Goal: Task Accomplishment & Management: Manage account settings

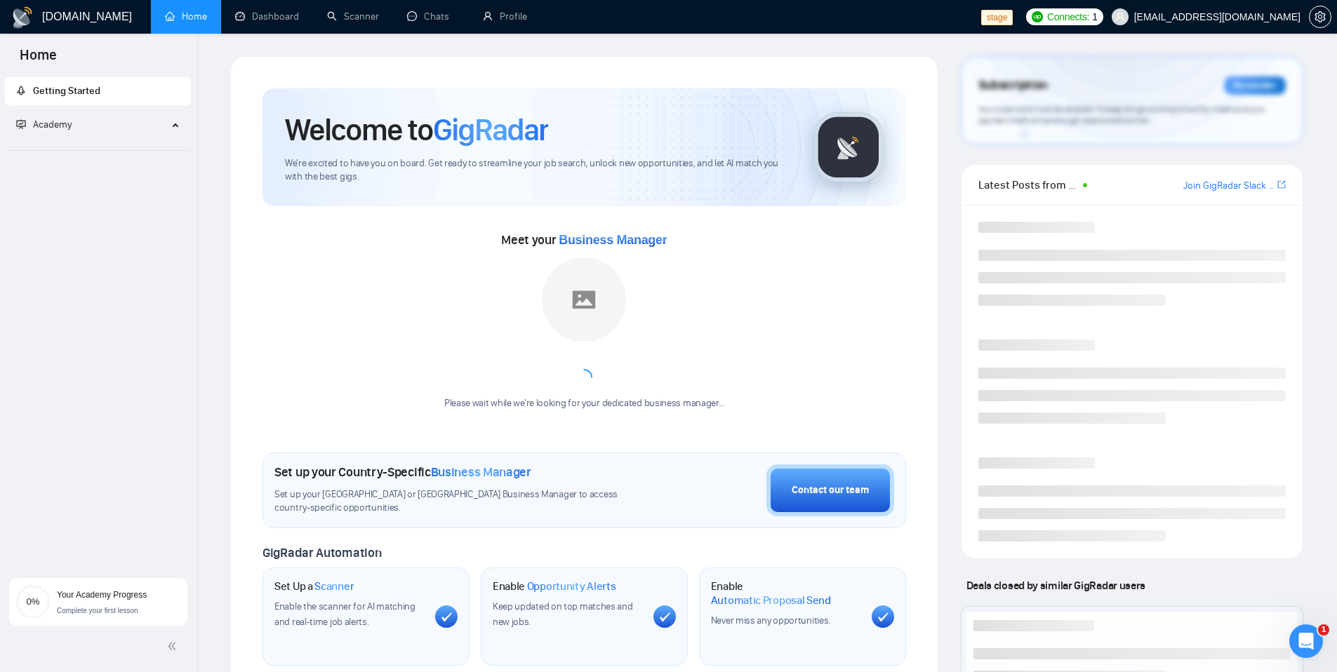
click at [1207, 17] on span "workwiseupworkgency@gmail.com" at bounding box center [1217, 17] width 166 height 0
click at [916, 20] on ul "Home Dashboard Scanner Chats Profile" at bounding box center [563, 17] width 835 height 34
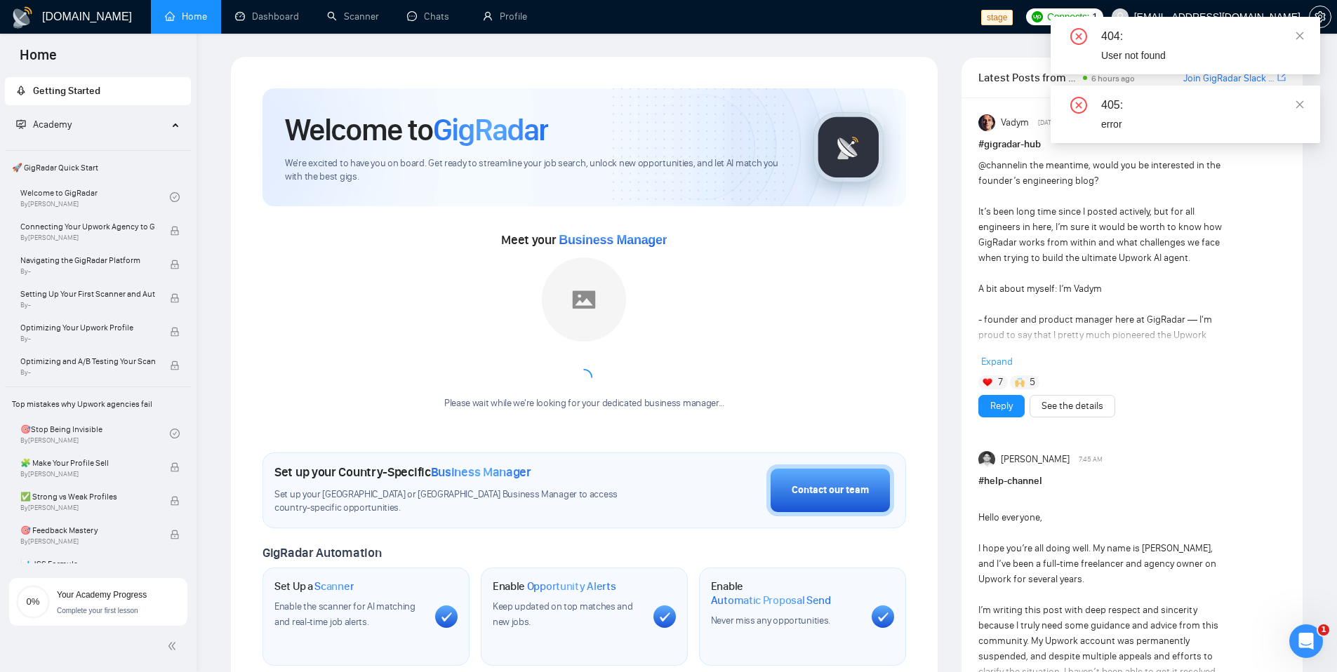
click at [907, 307] on div "Welcome to GigRadar We're excited to have you on board. Get ready to streamline…" at bounding box center [584, 526] width 677 height 908
click at [1298, 31] on icon "close" at bounding box center [1300, 36] width 10 height 10
click at [1299, 34] on icon "close" at bounding box center [1300, 36] width 10 height 10
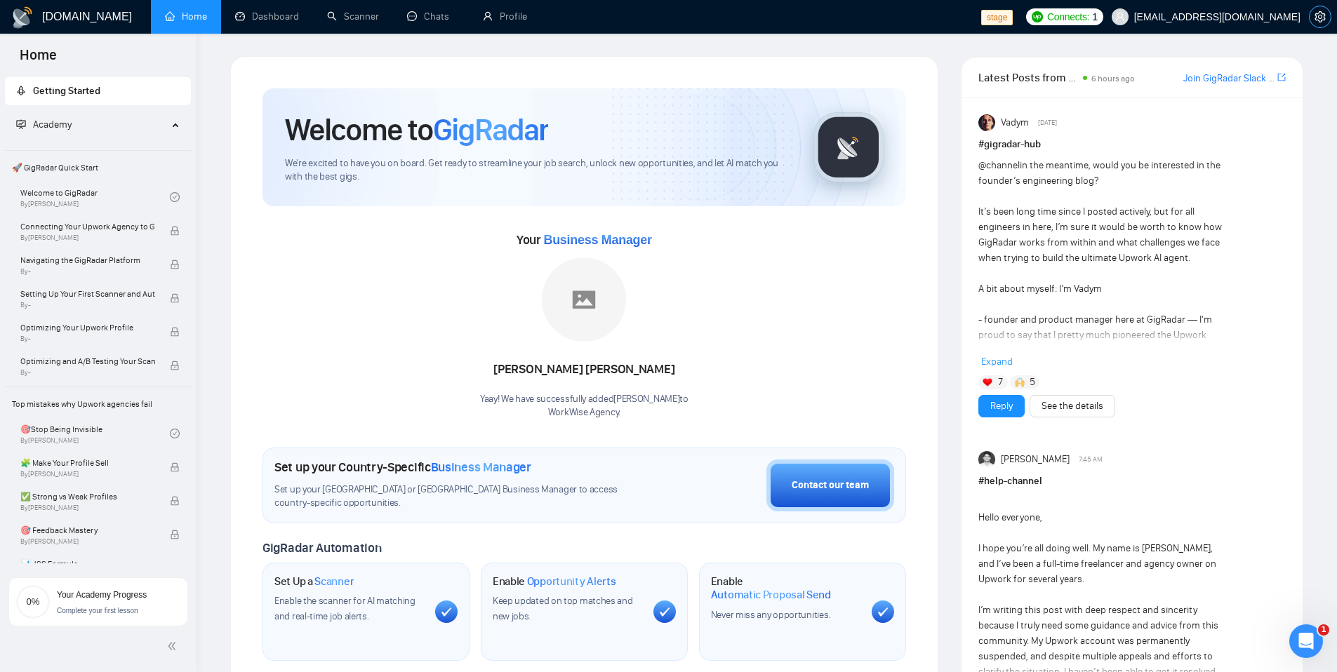
click at [1320, 19] on icon "setting" at bounding box center [1320, 16] width 11 height 11
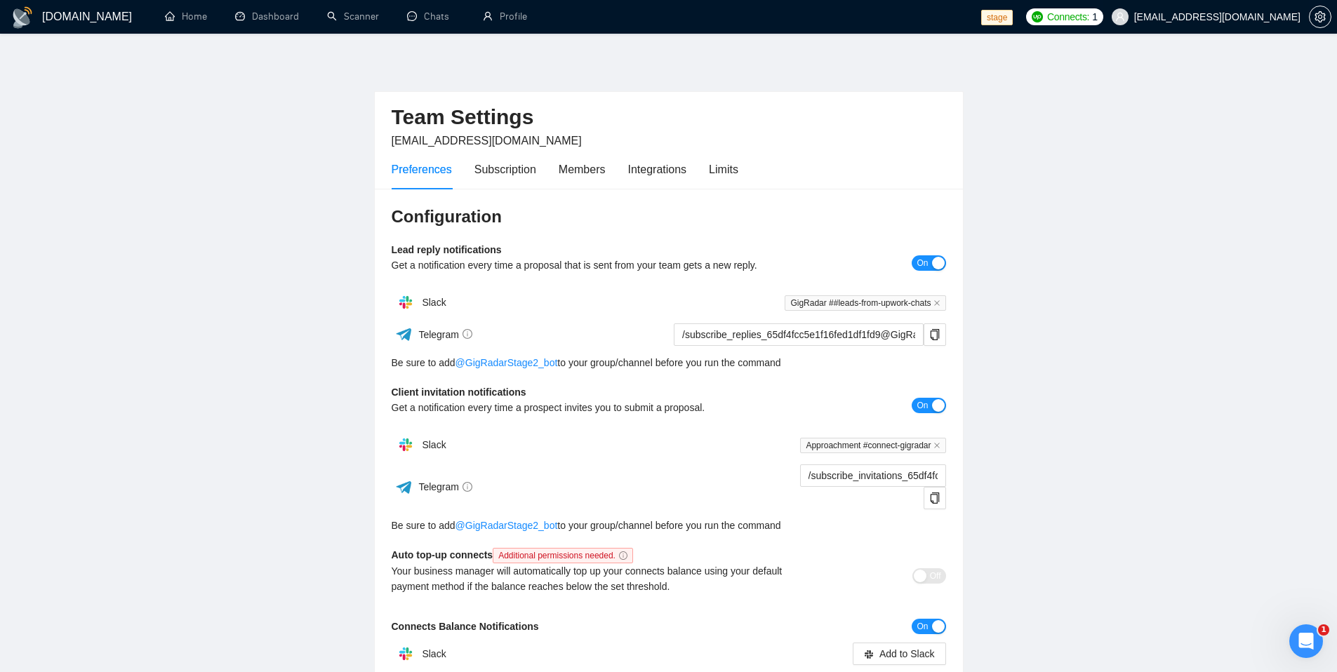
click at [1189, 17] on span "workwiseupworkgency@gmail.com" at bounding box center [1217, 17] width 166 height 0
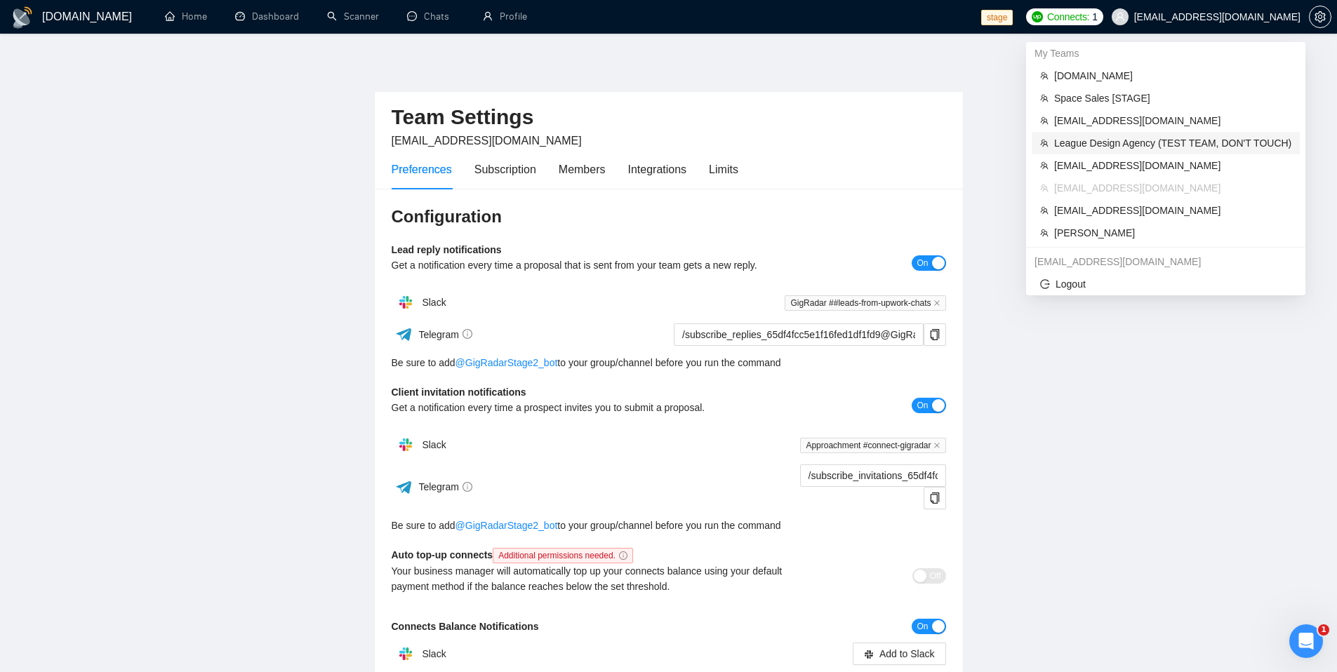
click at [1114, 138] on span "League Design Agency (TEST TEAM, DON'T TOUCH)" at bounding box center [1172, 142] width 237 height 15
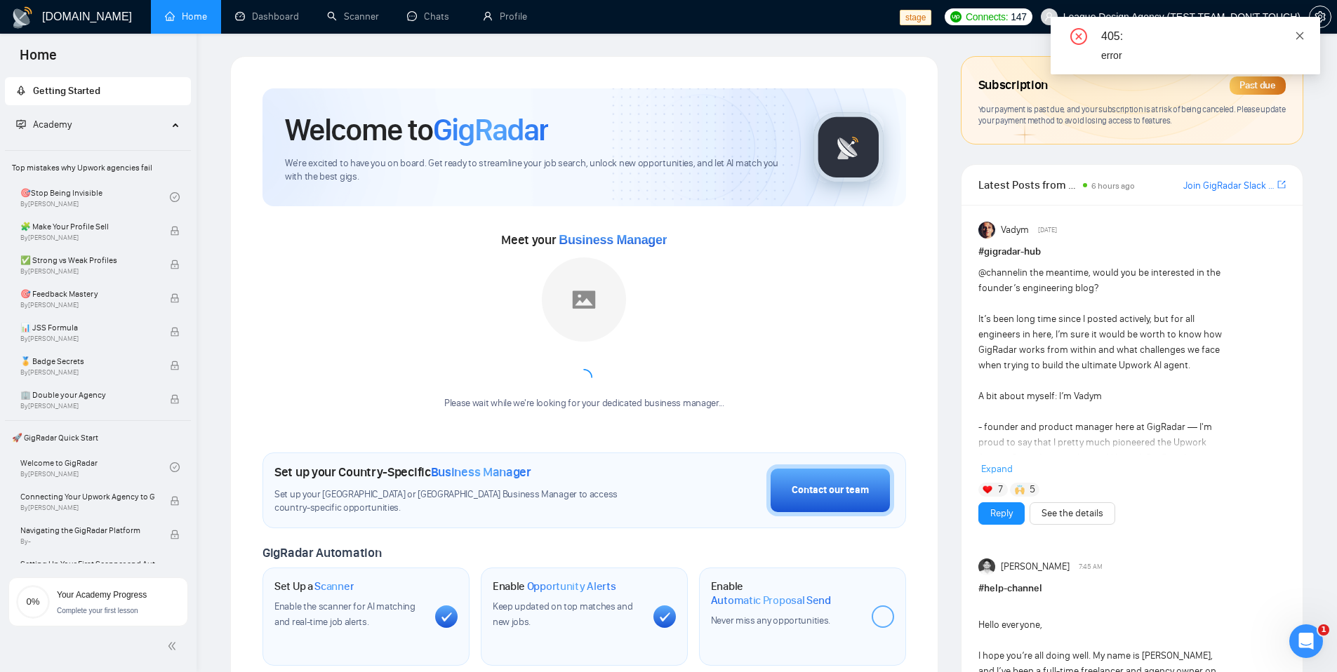
click at [1301, 32] on icon "close" at bounding box center [1300, 36] width 10 height 10
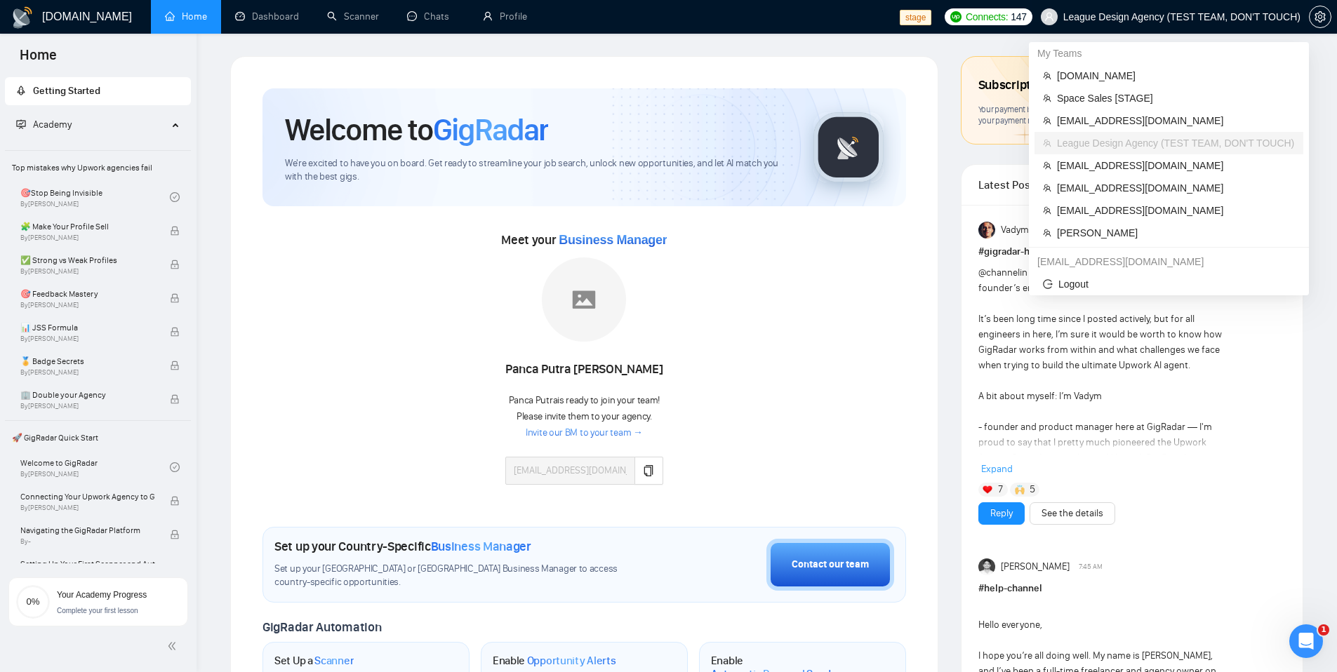
click at [1154, 17] on span "League Design Agency (TEST TEAM, DON'T TOUCH)" at bounding box center [1181, 17] width 237 height 0
click at [1123, 135] on span "League Design Agency (TEST TEAM, DON'T TOUCH)" at bounding box center [1176, 142] width 238 height 15
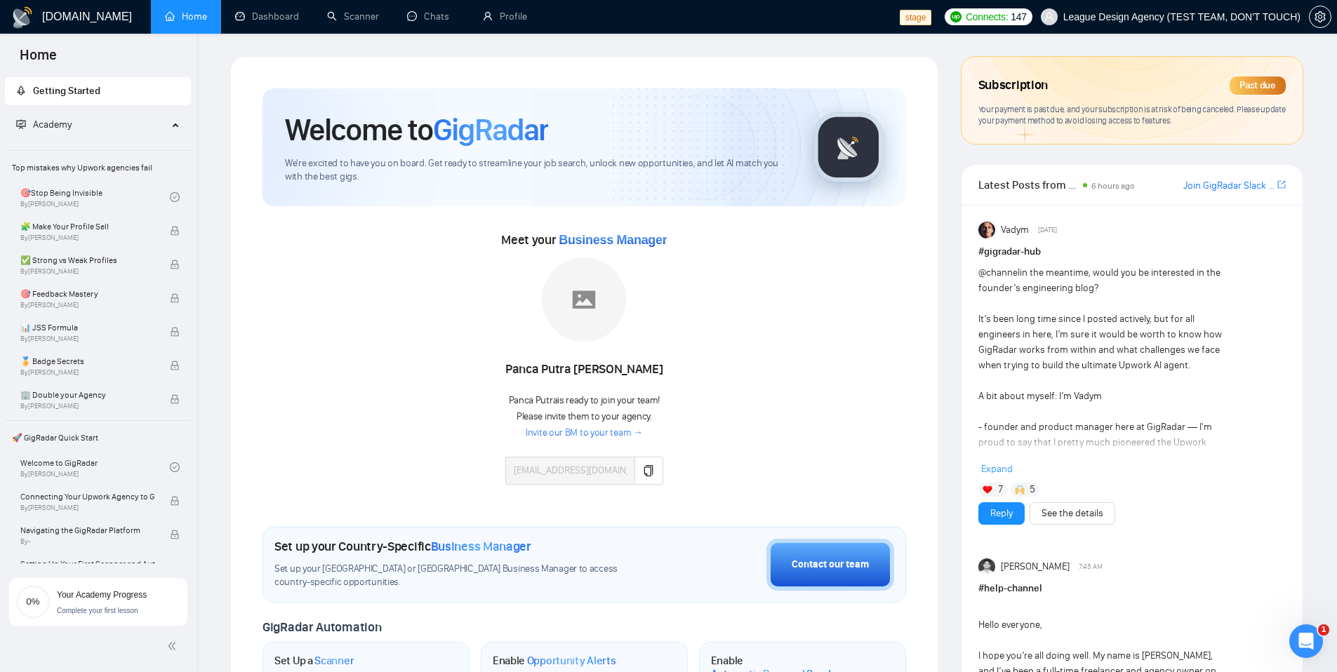
click at [1197, 17] on span "League Design Agency (TEST TEAM, DON'T TOUCH)" at bounding box center [1181, 17] width 237 height 0
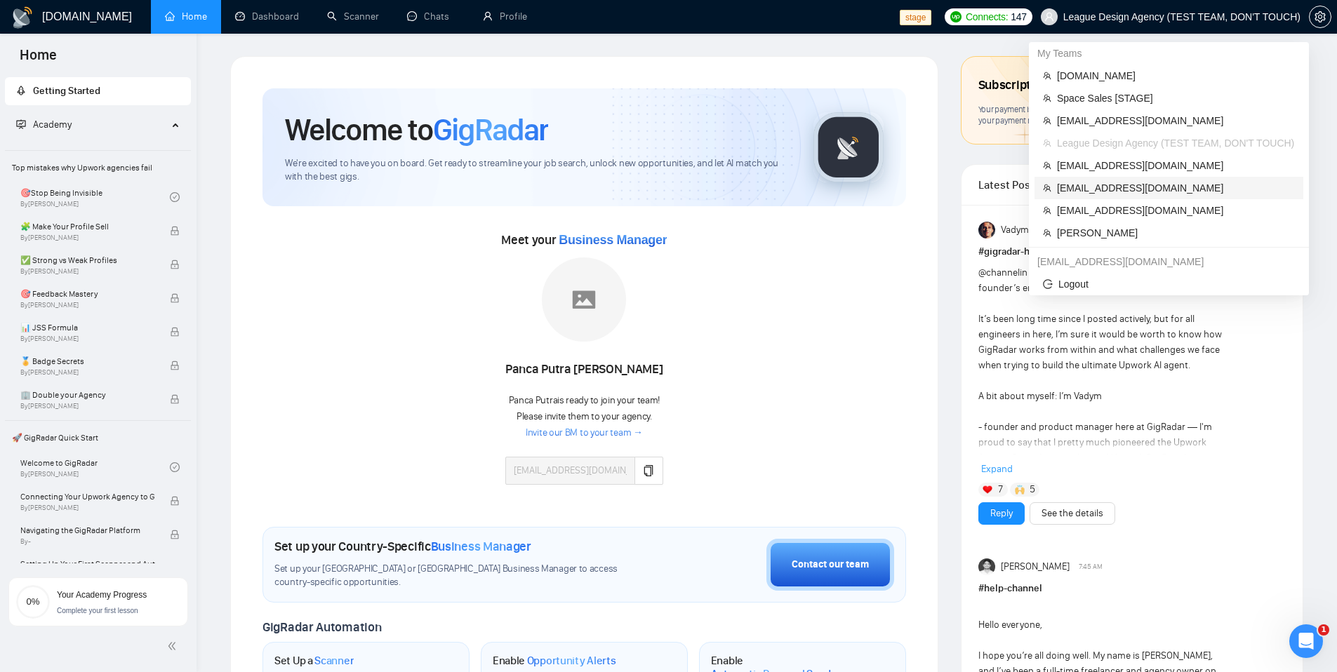
click at [1098, 185] on span "workwiseupworkgency@gmail.com" at bounding box center [1176, 187] width 238 height 15
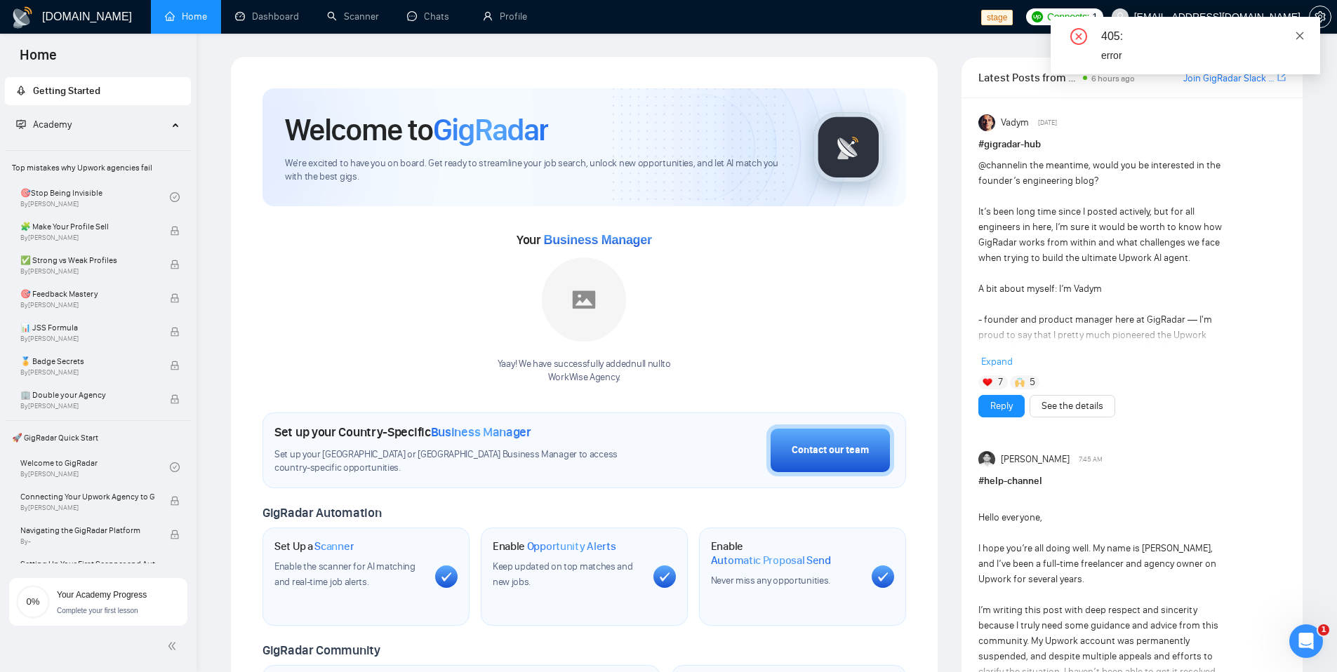
click at [1301, 34] on icon "close" at bounding box center [1300, 36] width 8 height 8
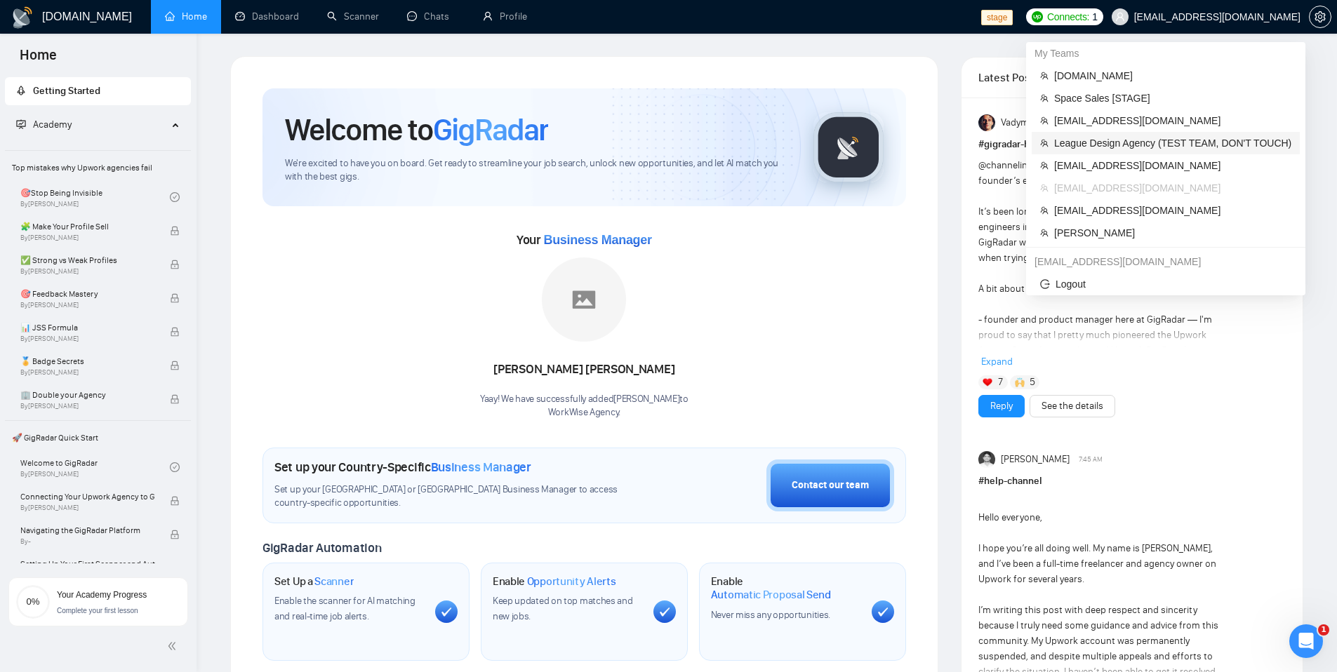
click at [1098, 145] on span "League Design Agency (TEST TEAM, DON'T TOUCH)" at bounding box center [1172, 142] width 237 height 15
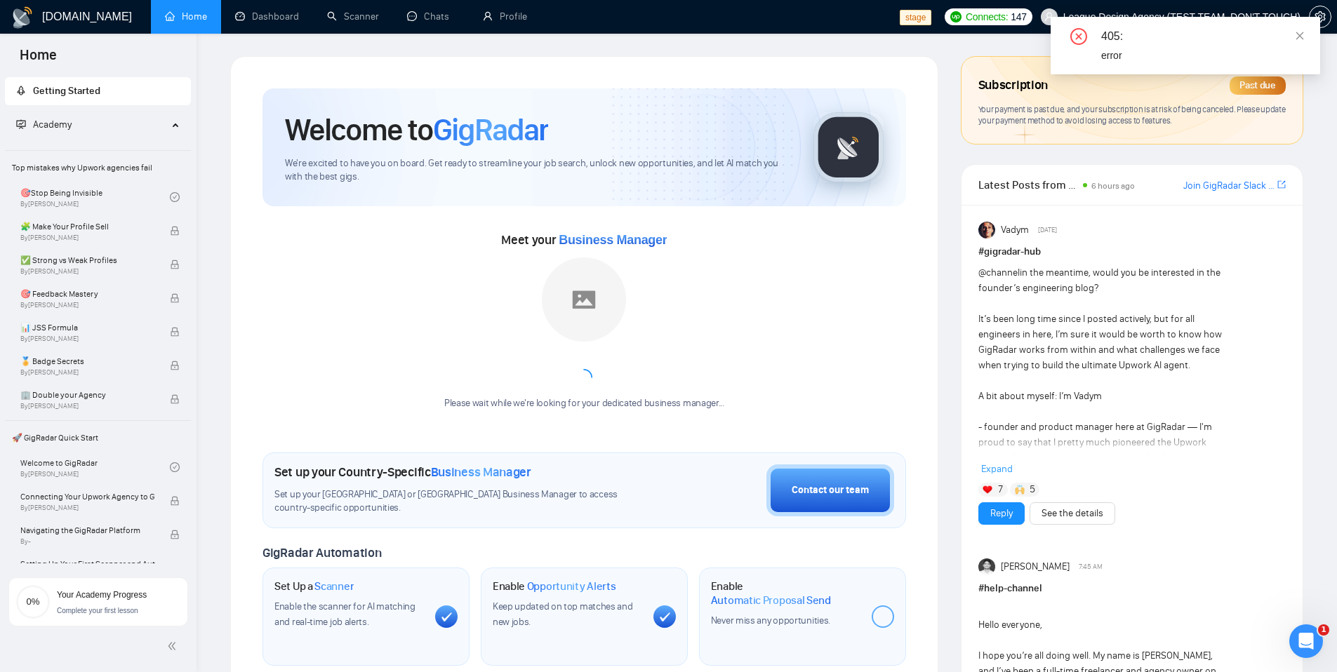
click at [1253, 95] on div "Subscription Past due" at bounding box center [1131, 86] width 307 height 24
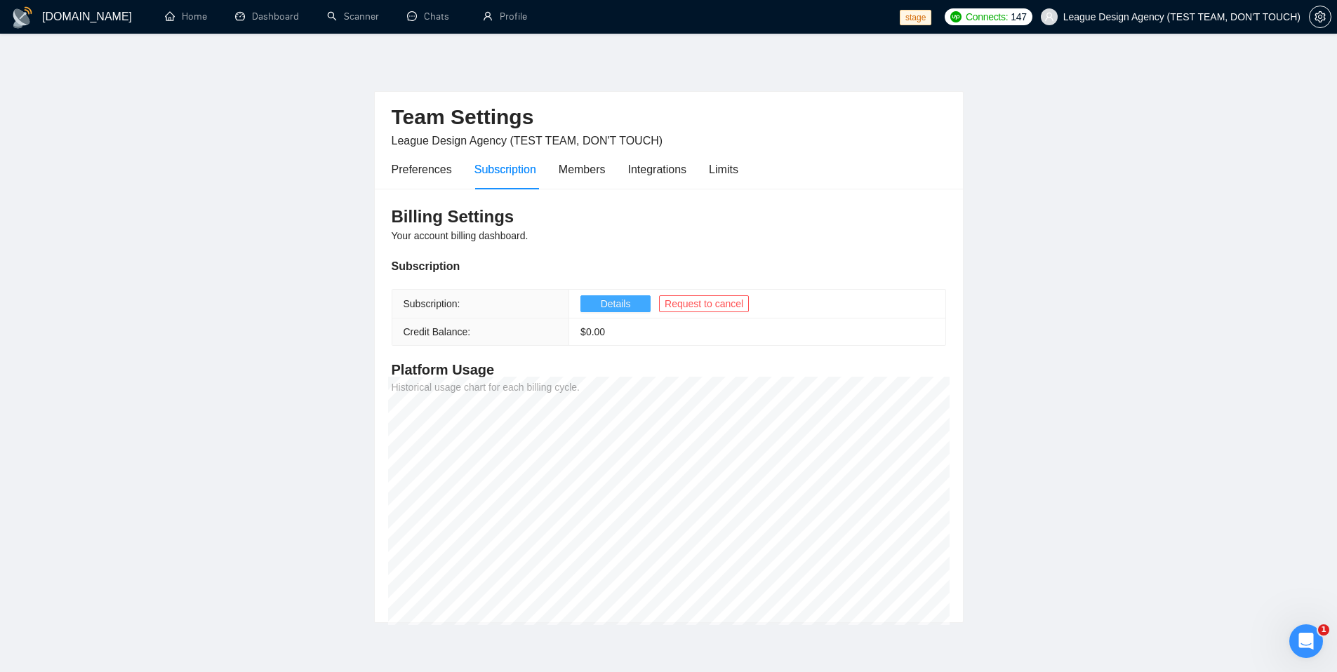
click at [606, 309] on span "Details" at bounding box center [616, 303] width 30 height 15
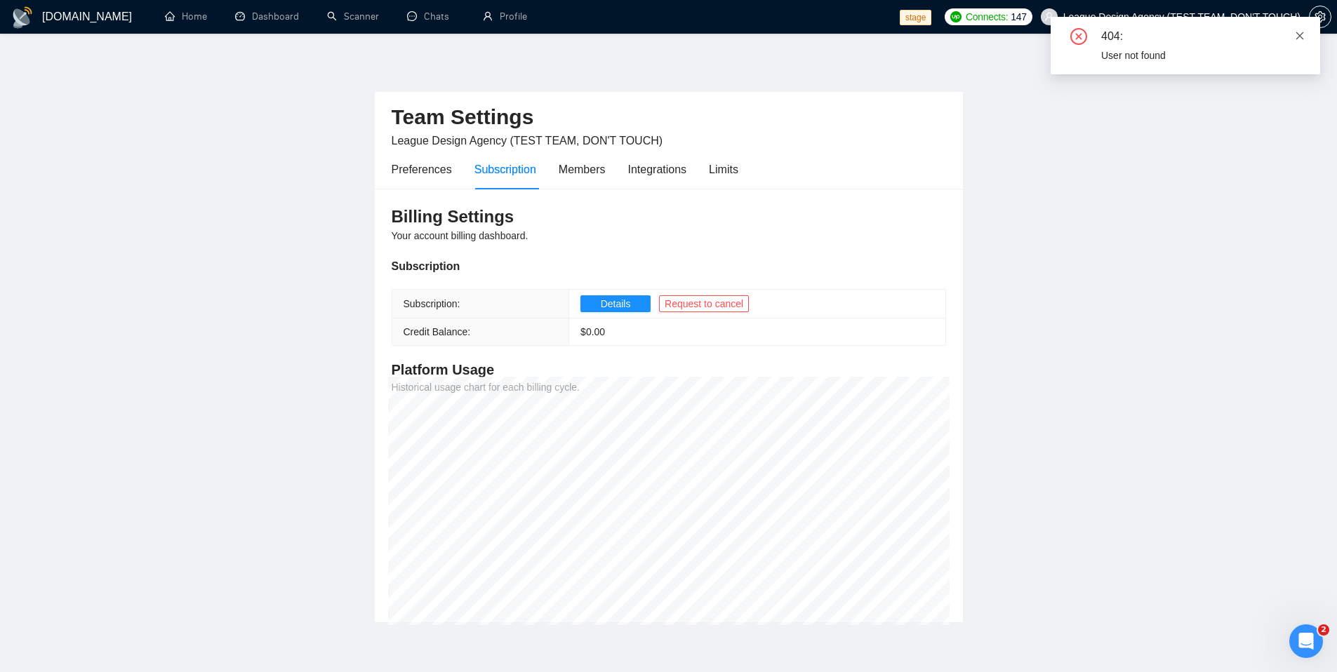
click at [1298, 36] on icon "close" at bounding box center [1300, 36] width 10 height 10
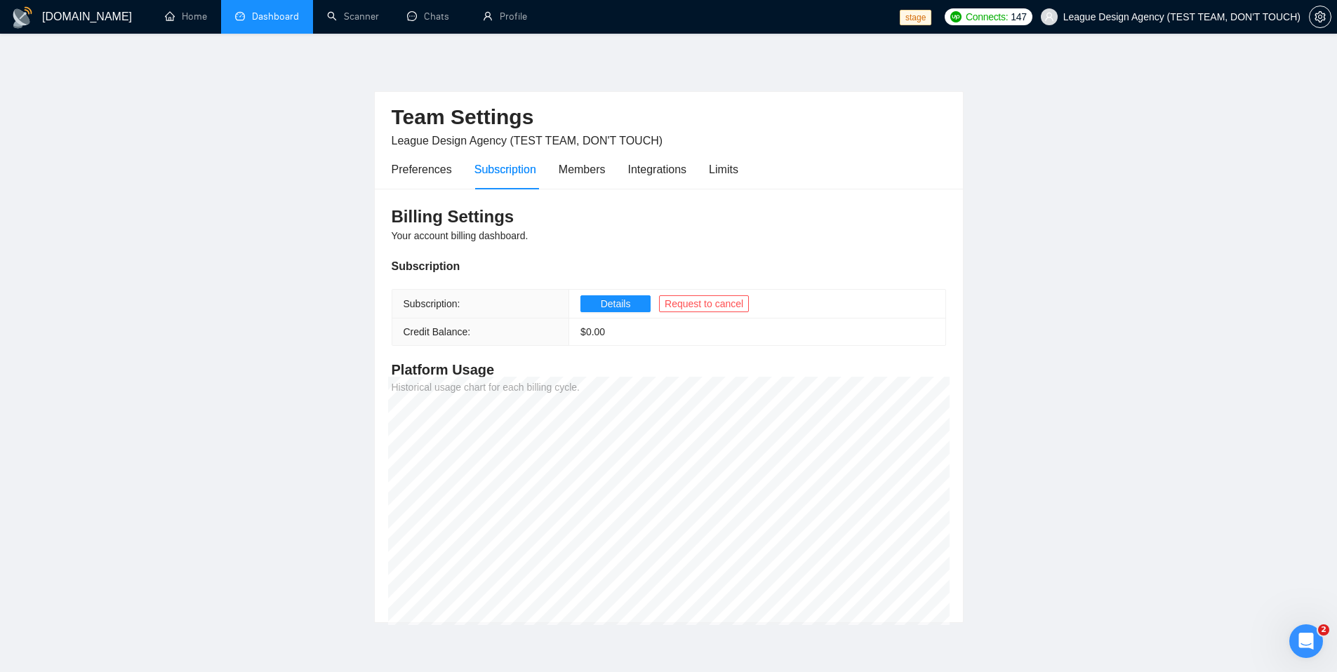
click at [245, 20] on link "Dashboard" at bounding box center [267, 17] width 64 height 12
